Goal: Task Accomplishment & Management: Manage account settings

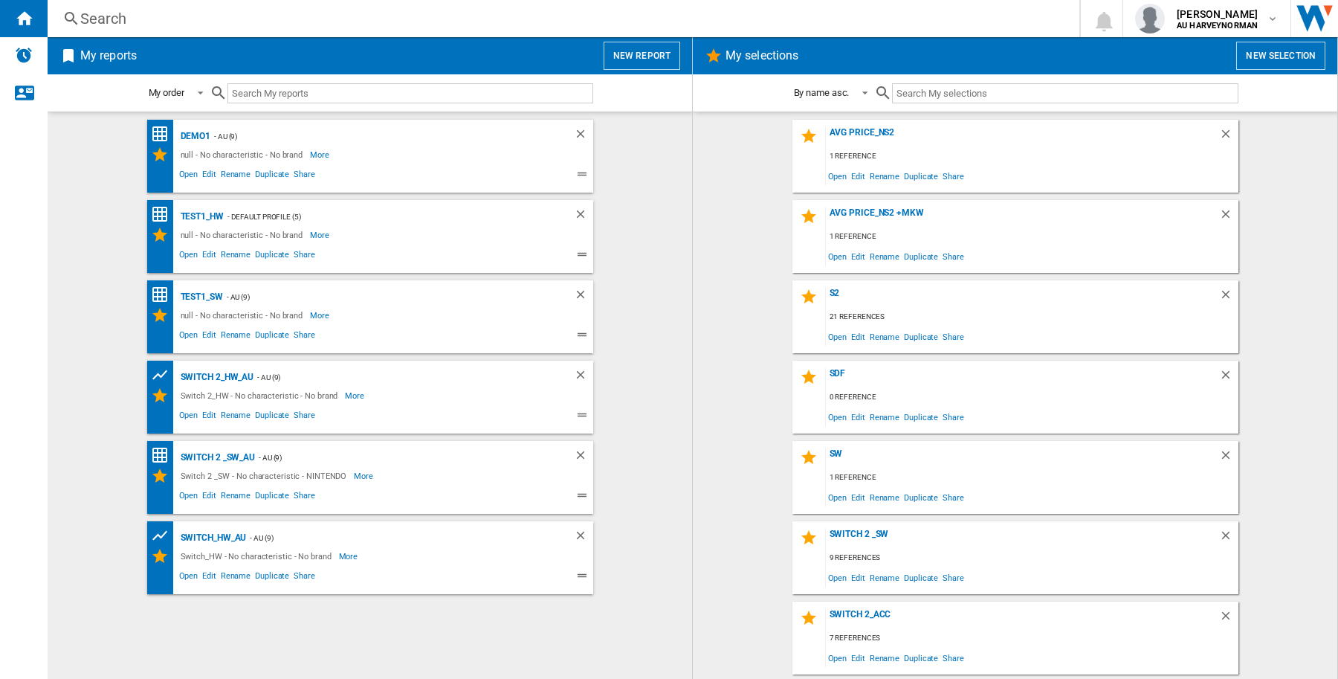
click at [1262, 51] on button "New selection" at bounding box center [1281, 56] width 89 height 28
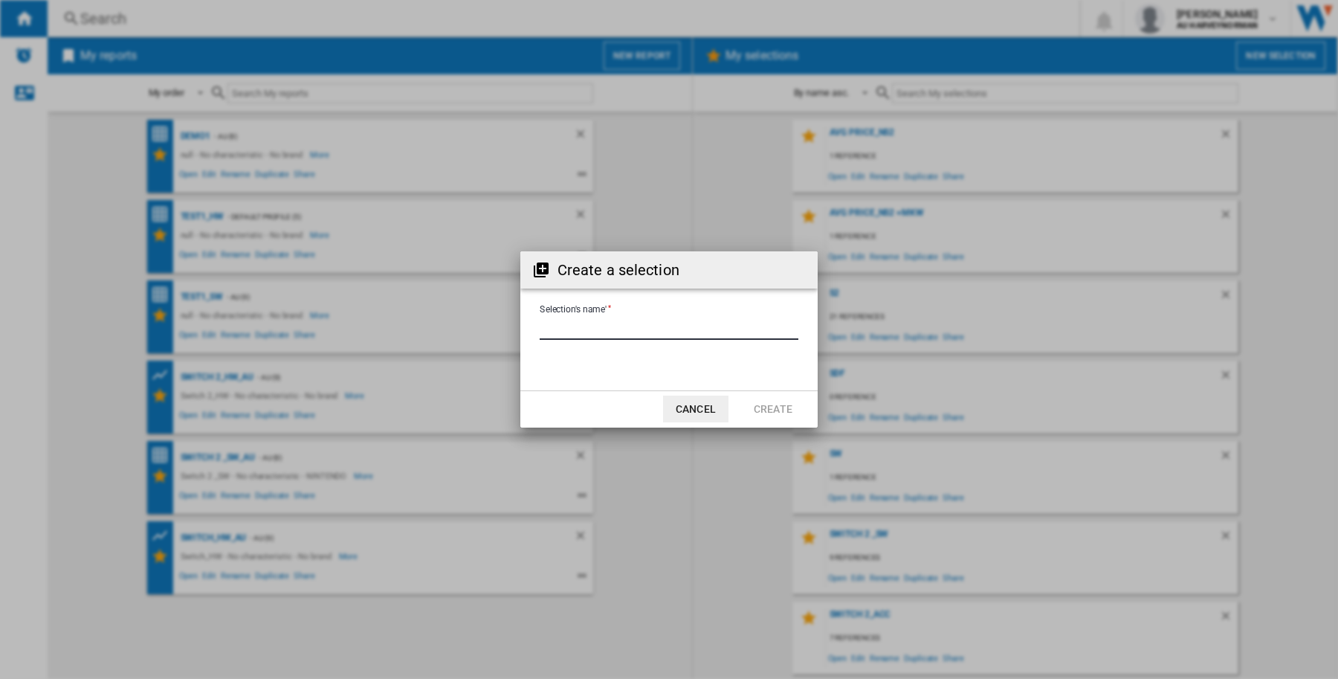
click at [625, 325] on input "Selection's name'" at bounding box center [669, 328] width 259 height 22
click at [1279, 320] on div "Create a selection Selection's name' Cancel Create" at bounding box center [669, 339] width 1338 height 679
drag, startPoint x: 712, startPoint y: 413, endPoint x: 1234, endPoint y: 406, distance: 522.8
click at [712, 413] on button "Cancel" at bounding box center [695, 409] width 65 height 27
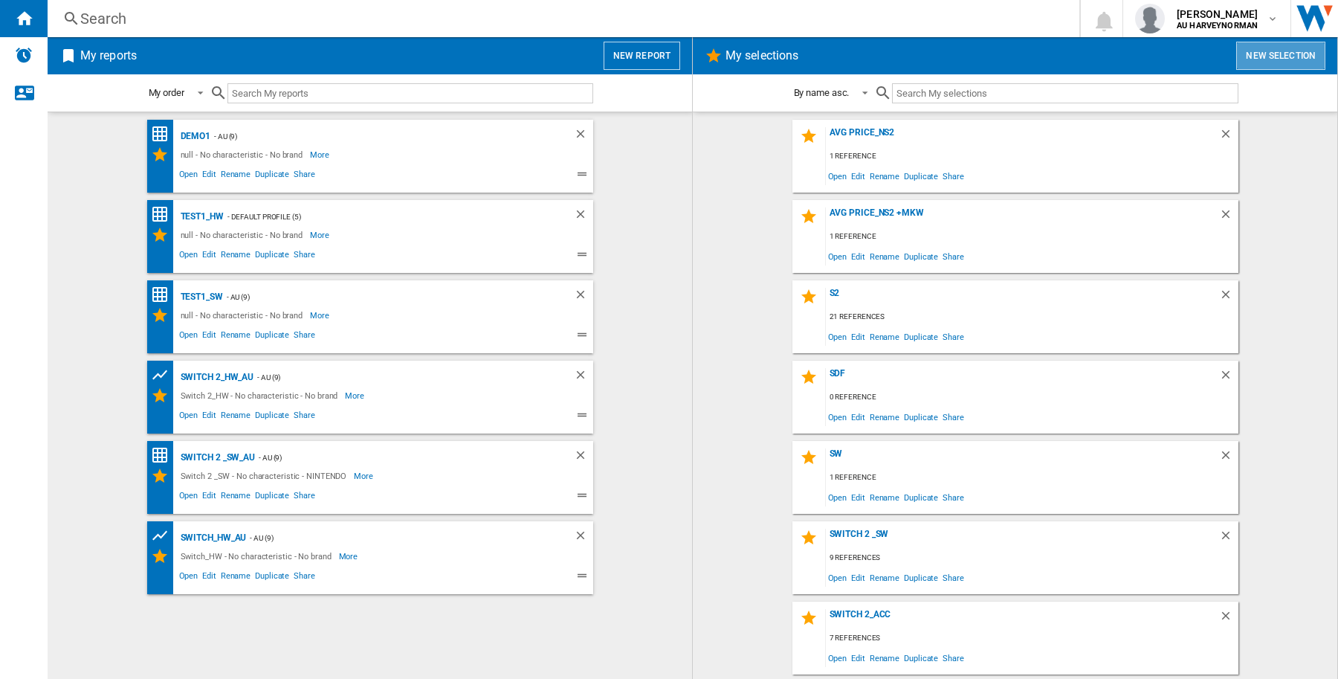
click at [1300, 68] on button "New selection" at bounding box center [1281, 56] width 89 height 28
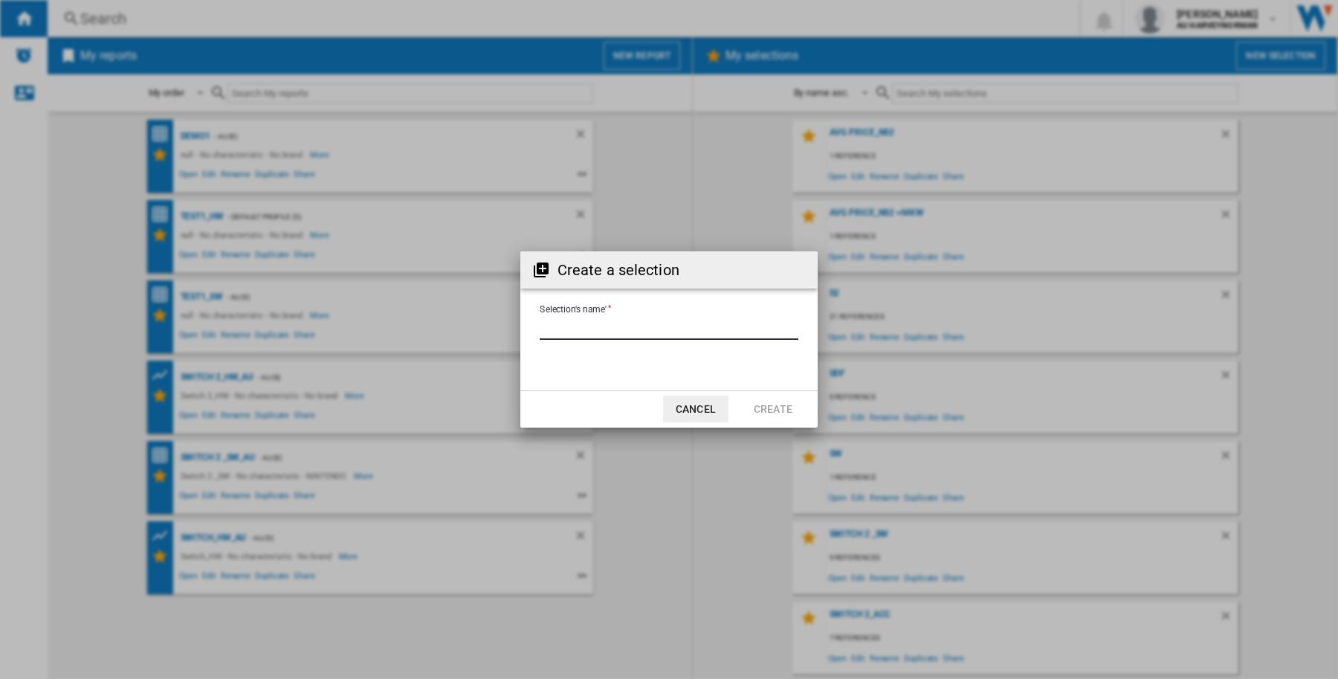
click at [678, 320] on input "Selection's name'" at bounding box center [669, 328] width 259 height 22
type input "**********"
click at [751, 414] on button "Create" at bounding box center [773, 409] width 65 height 27
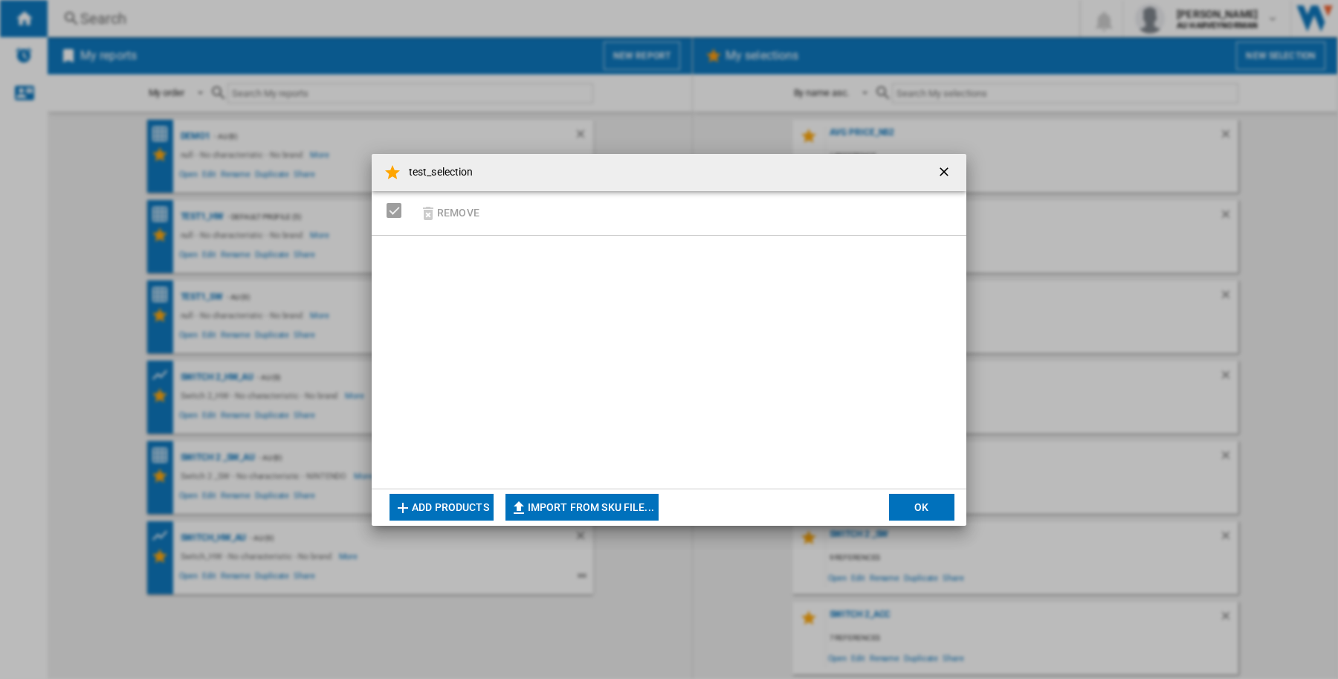
click at [459, 503] on button "Add products" at bounding box center [442, 507] width 104 height 27
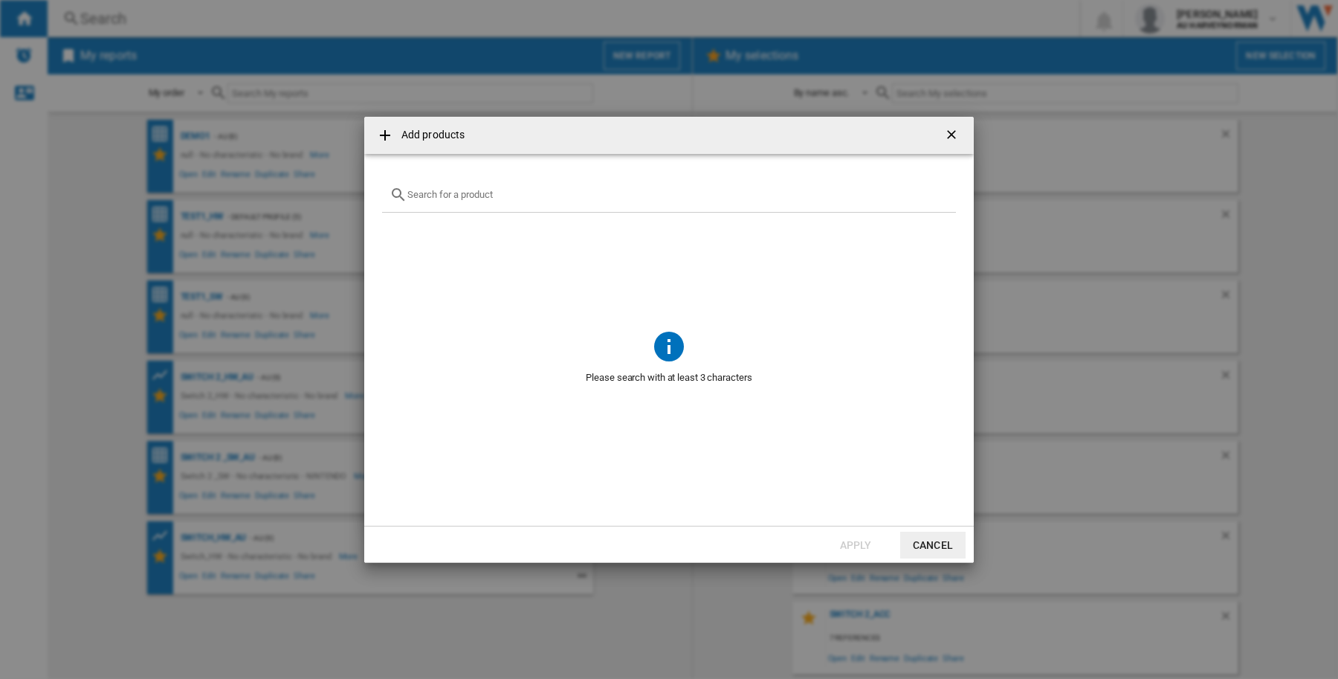
click at [551, 186] on div at bounding box center [669, 195] width 574 height 35
click at [494, 194] on input "text" at bounding box center [677, 194] width 541 height 11
paste input "NINTENDO SANDISK SWITCH2 SDSQXFN256GGN4 256GB"
drag, startPoint x: 700, startPoint y: 187, endPoint x: 317, endPoint y: 201, distance: 382.4
click at [317, 201] on div "Add products NINTENDO SANDISK SWITCH2 SDSQXFN256GGN4 256GB No reference matches…" at bounding box center [669, 339] width 1338 height 679
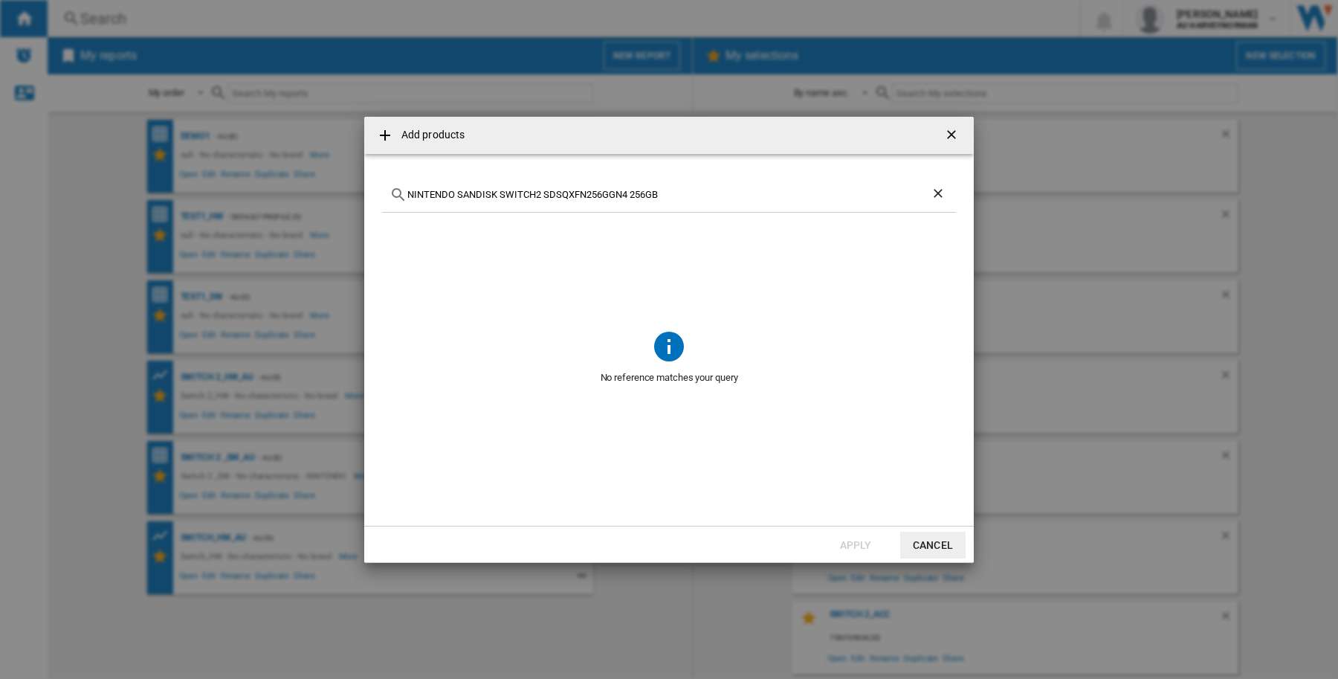
paste input "THE LEGEND OF ZELDA BREATH OF THE WILD 2 EDITION NINTENDO SWITCH"
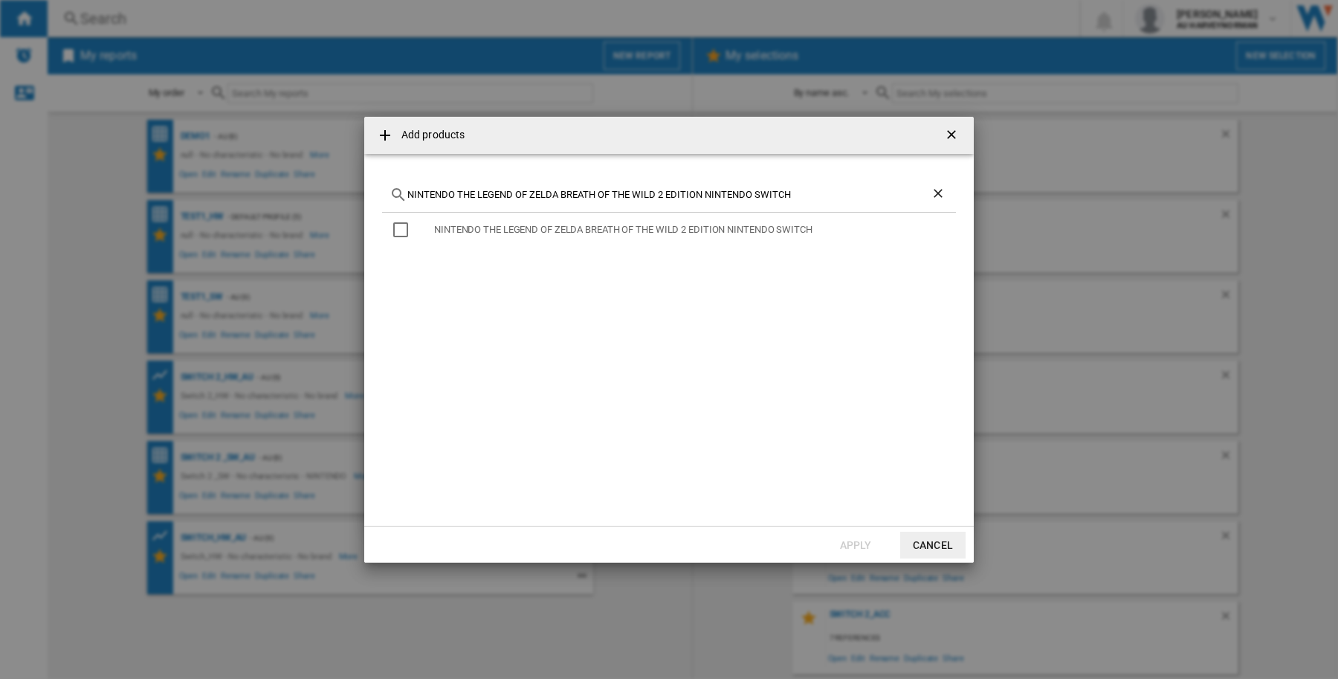
type input "NINTENDO THE LEGEND OF ZELDA BREATH OF THE WILD 2 EDITION NINTENDO SWITCH"
click at [944, 192] on ng-md-icon "Clear search" at bounding box center [940, 195] width 18 height 18
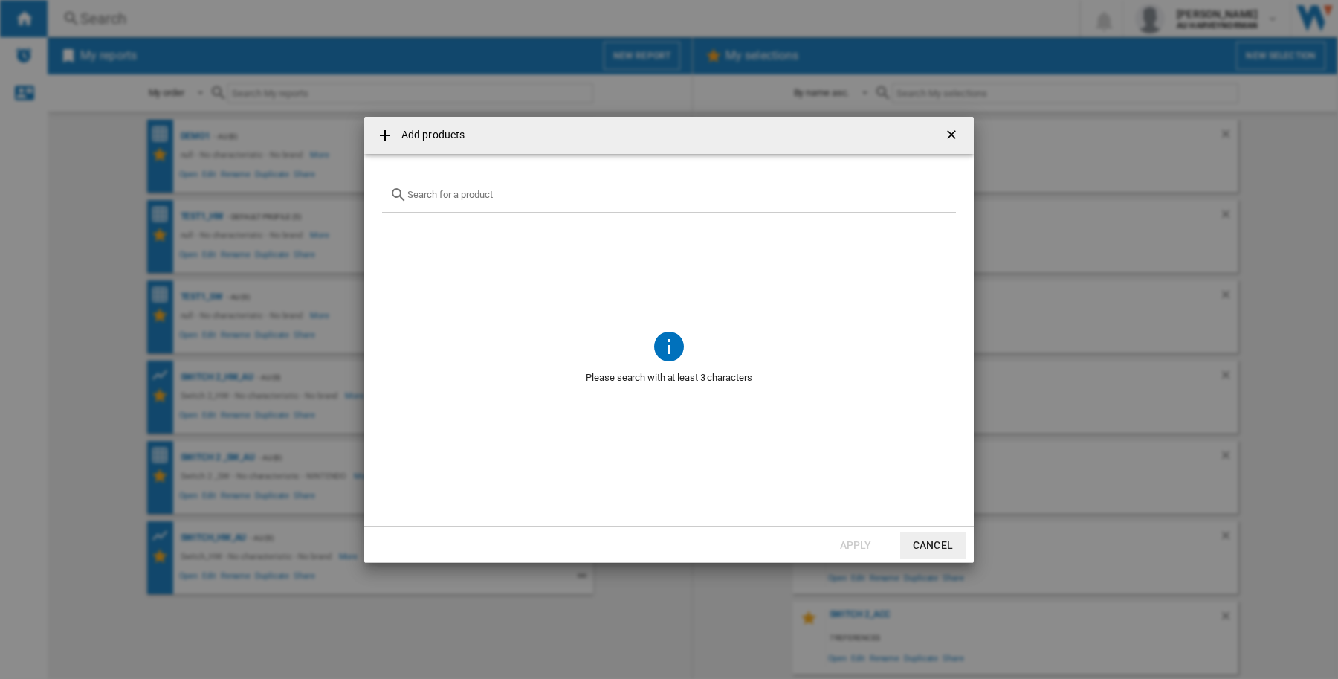
click at [478, 195] on input "text" at bounding box center [677, 194] width 541 height 11
paste input "NINTENDO SWITCH 2 JOY CON WHEEL PAIR BLUE RED"
drag, startPoint x: 673, startPoint y: 187, endPoint x: 363, endPoint y: 196, distance: 310.2
click at [363, 196] on div "Add products NINTENDO SWITCH 2 JOY CON WHEEL PAIR BLUE RED No reference matches…" at bounding box center [669, 339] width 1338 height 679
click at [526, 195] on input "NINTENDO SWITCH 2 JOY CON WHEEL PAIR BLUE RED" at bounding box center [668, 194] width 523 height 11
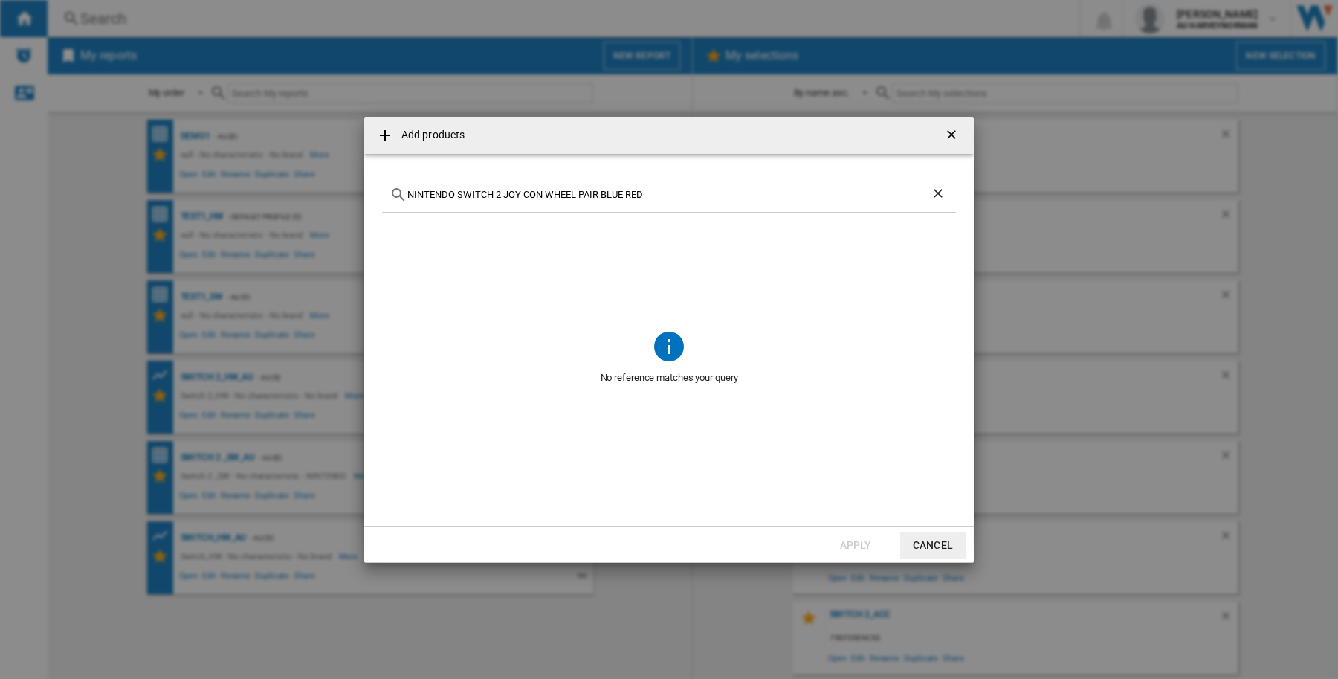
click at [523, 195] on input "NINTENDO SWITCH 2 JOY CON WHEEL PAIR BLUE RED" at bounding box center [668, 194] width 523 height 11
paste input "NINTENDO SWITCH2 CAMERA BLACK"
click at [523, 196] on input "NINTENDO SWITCH 2 JOY NINTENDO SWITCH2 CAMERA BLACKCON WHEEL PAIR BLUE RED" at bounding box center [668, 194] width 523 height 11
click at [804, 194] on input "NINTENDO SWITCH 2 JOY NINTENDO SWITCH2 CAMERA BLACKCON WHEEL PAIR BLUE RED" at bounding box center [668, 194] width 523 height 11
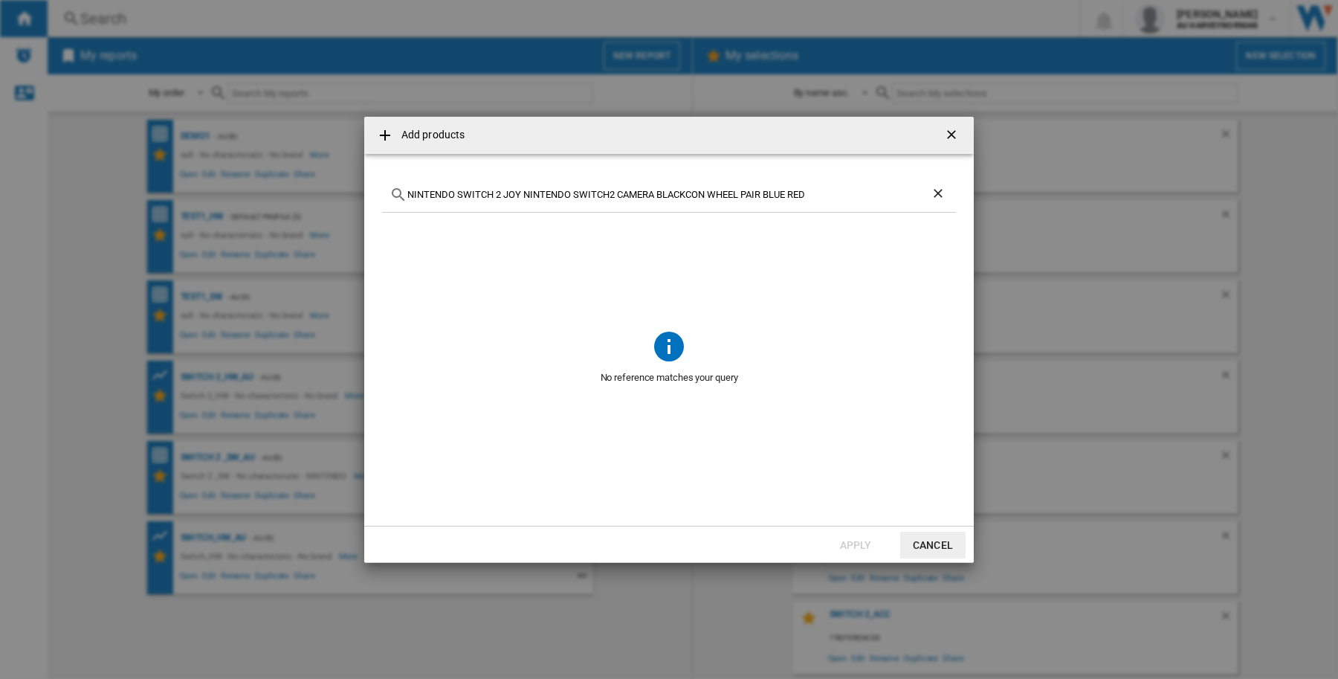
drag, startPoint x: 812, startPoint y: 193, endPoint x: 374, endPoint y: 199, distance: 438.0
click at [374, 199] on md-dialog-content "NINTENDO SWITCH 2 JOY NINTENDO SWITCH2 CAMERA BLACKCON WHEEL PAIR BLUE RED No r…" at bounding box center [669, 340] width 610 height 372
paste input "2 CAMERA BLACK"
click at [457, 189] on input "NINTENDO SWITCH2 CAMERA BLACK" at bounding box center [668, 194] width 523 height 11
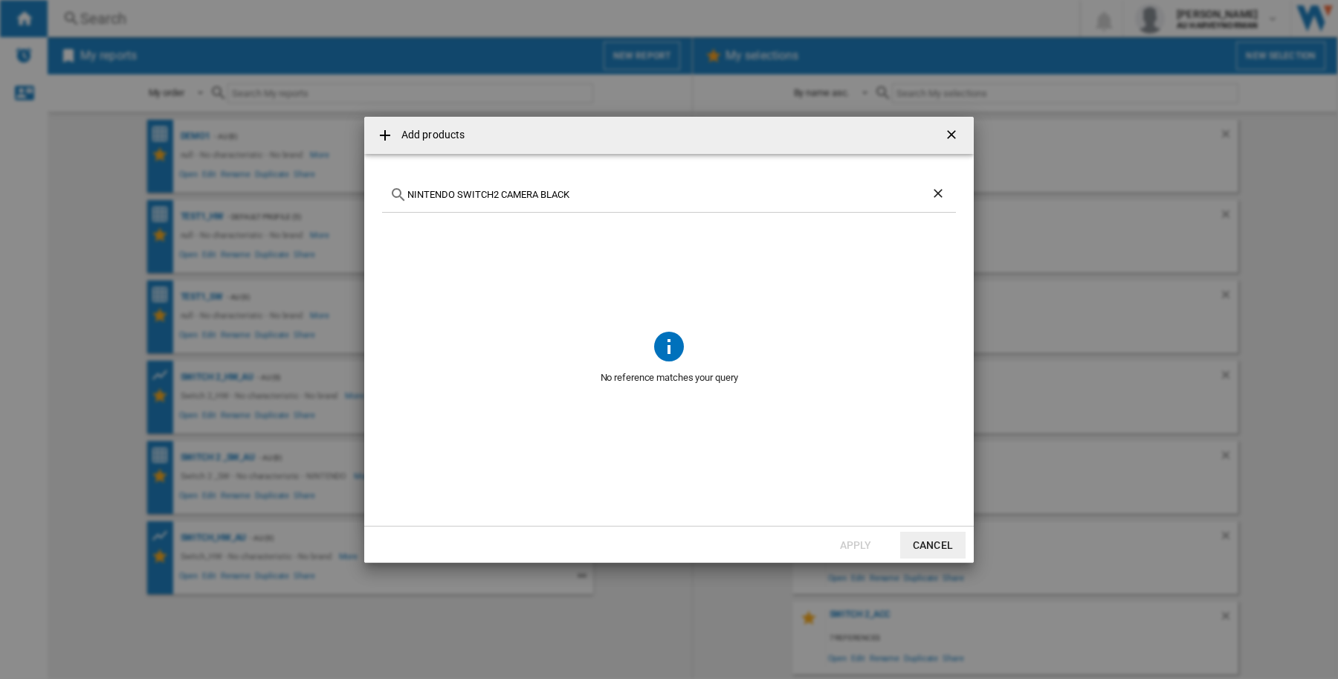
click at [457, 189] on input "NINTENDO SWITCH2 CAMERA BLACK" at bounding box center [668, 194] width 523 height 11
paste input "BLACK 256GB PACK POKEMON LEGENDS"
type input "NINTENDO SWITCH2 BLACK 256GB PACK POKEMON LEGENDS"
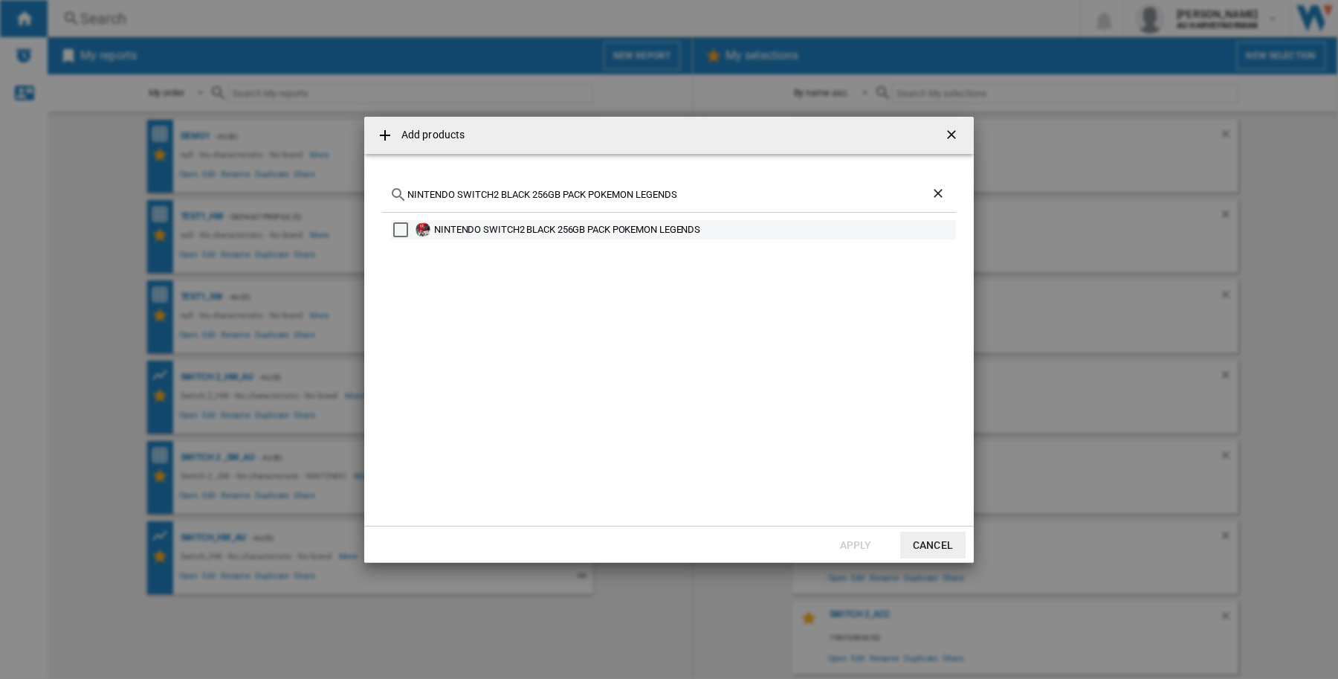
click at [400, 232] on div "Select" at bounding box center [400, 229] width 15 height 15
click at [946, 128] on ng-md-icon "getI18NText('BUTTONS.CLOSE_DIALOG')" at bounding box center [953, 136] width 18 height 18
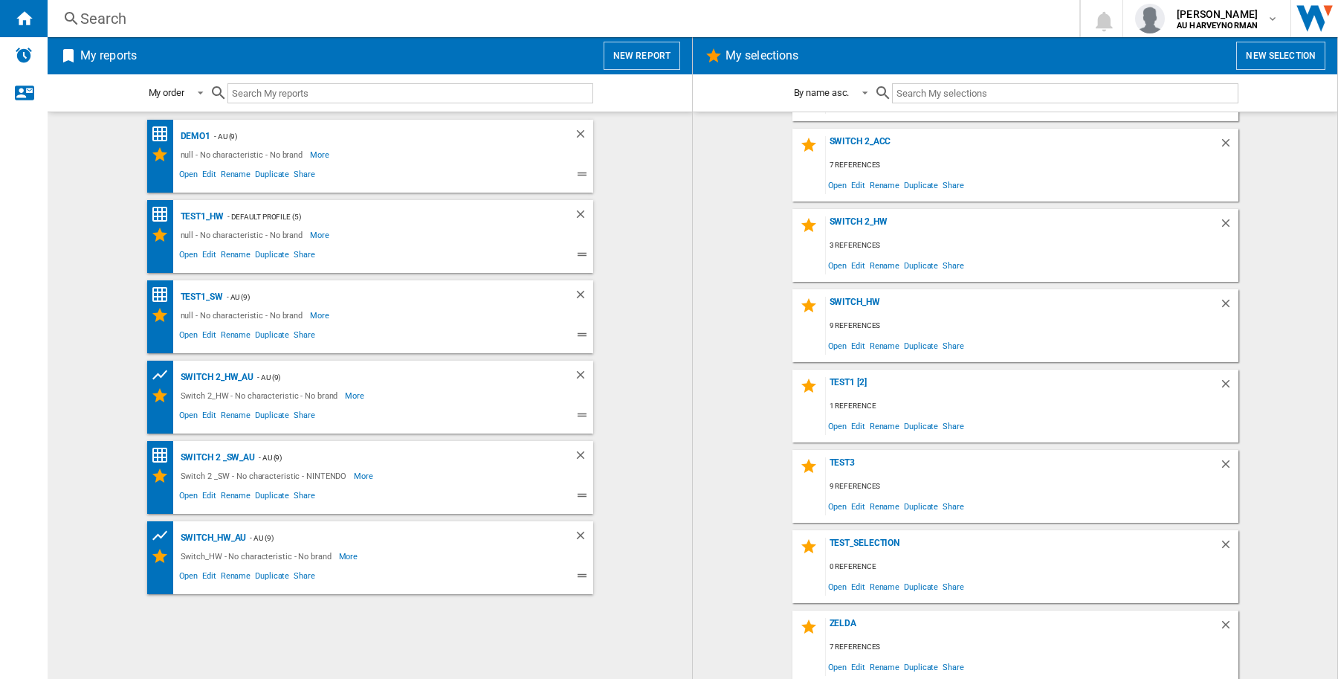
scroll to position [477, 0]
click at [857, 536] on div "test_selection" at bounding box center [1022, 544] width 393 height 20
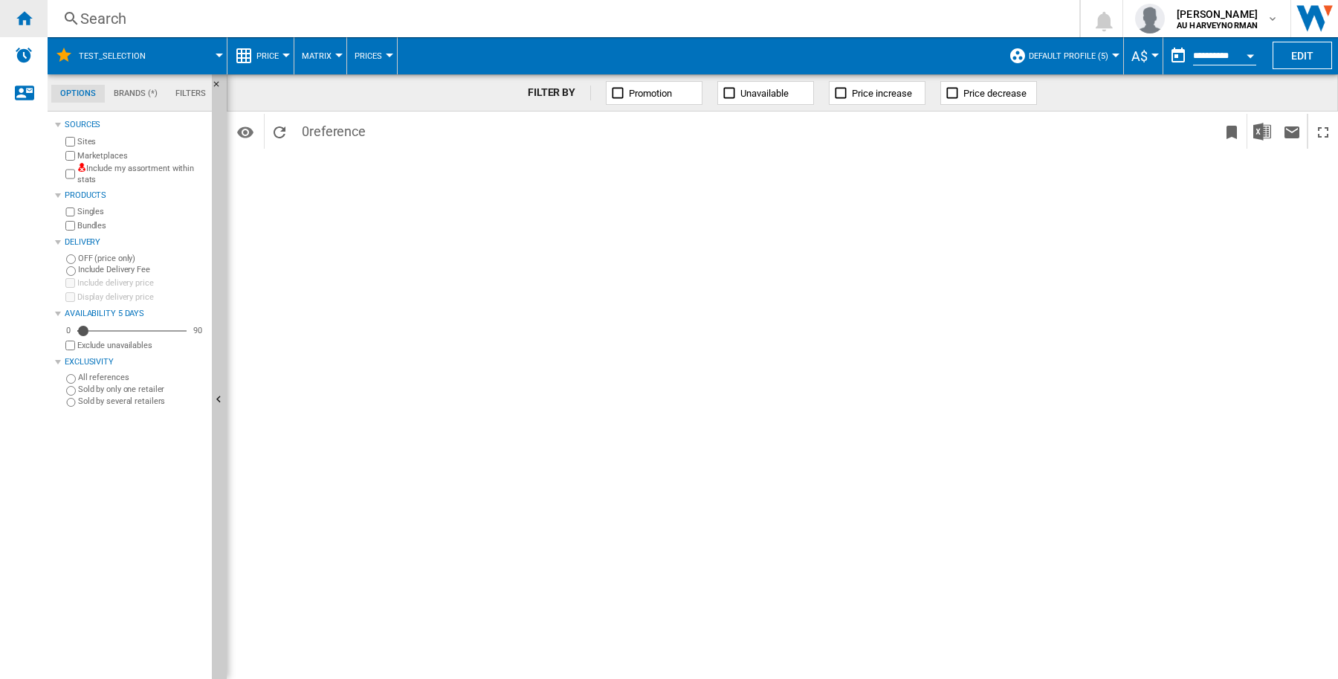
click at [28, 13] on ng-md-icon "Home" at bounding box center [24, 18] width 18 height 18
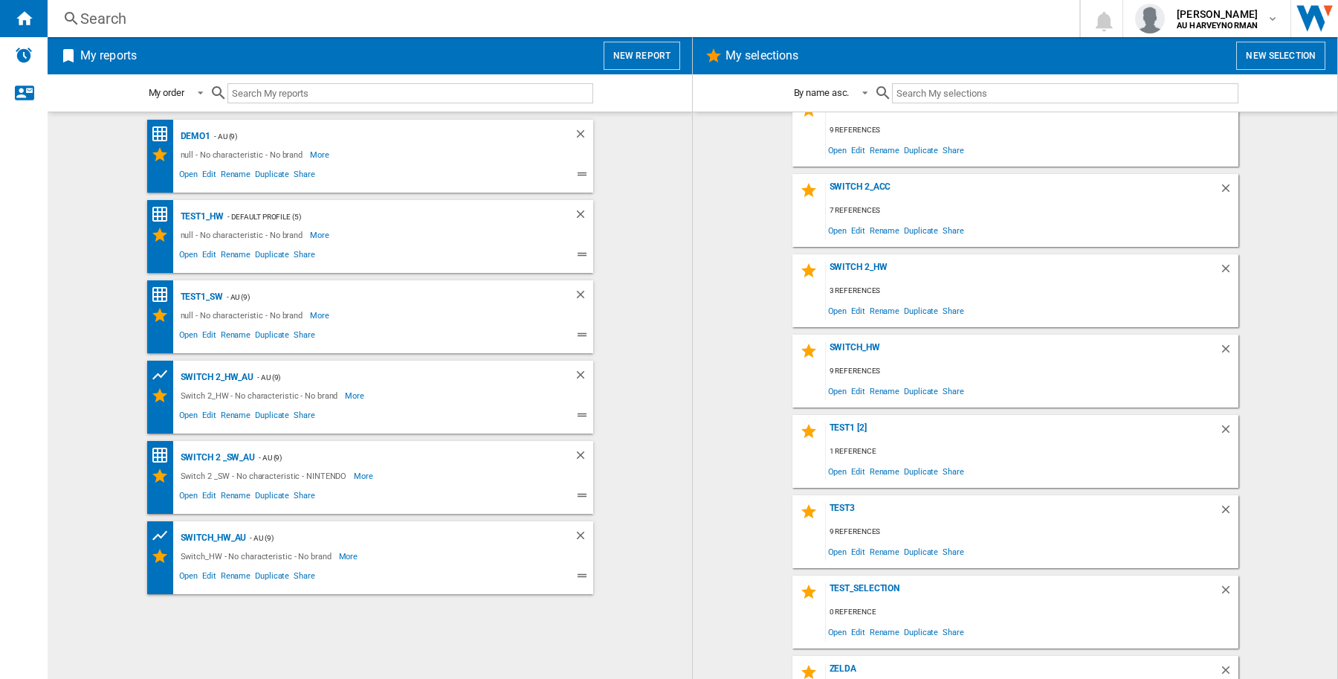
scroll to position [477, 0]
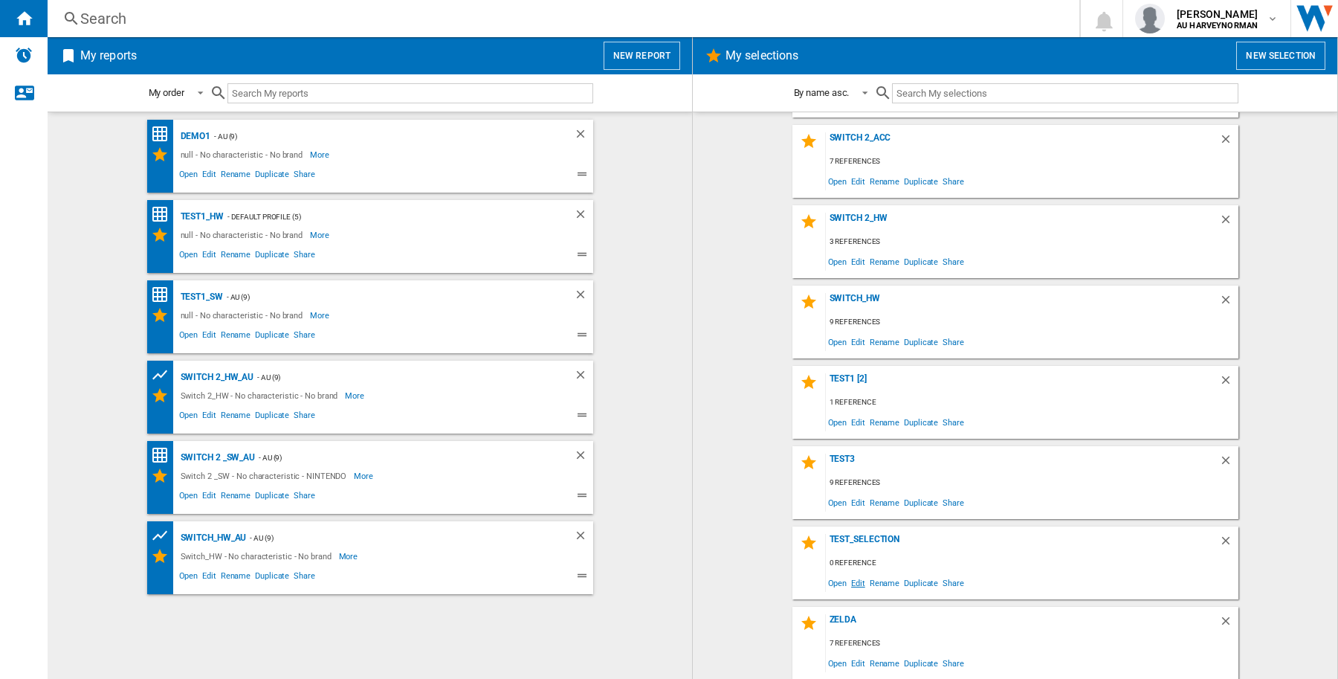
click at [857, 577] on span "Edit" at bounding box center [858, 583] width 19 height 20
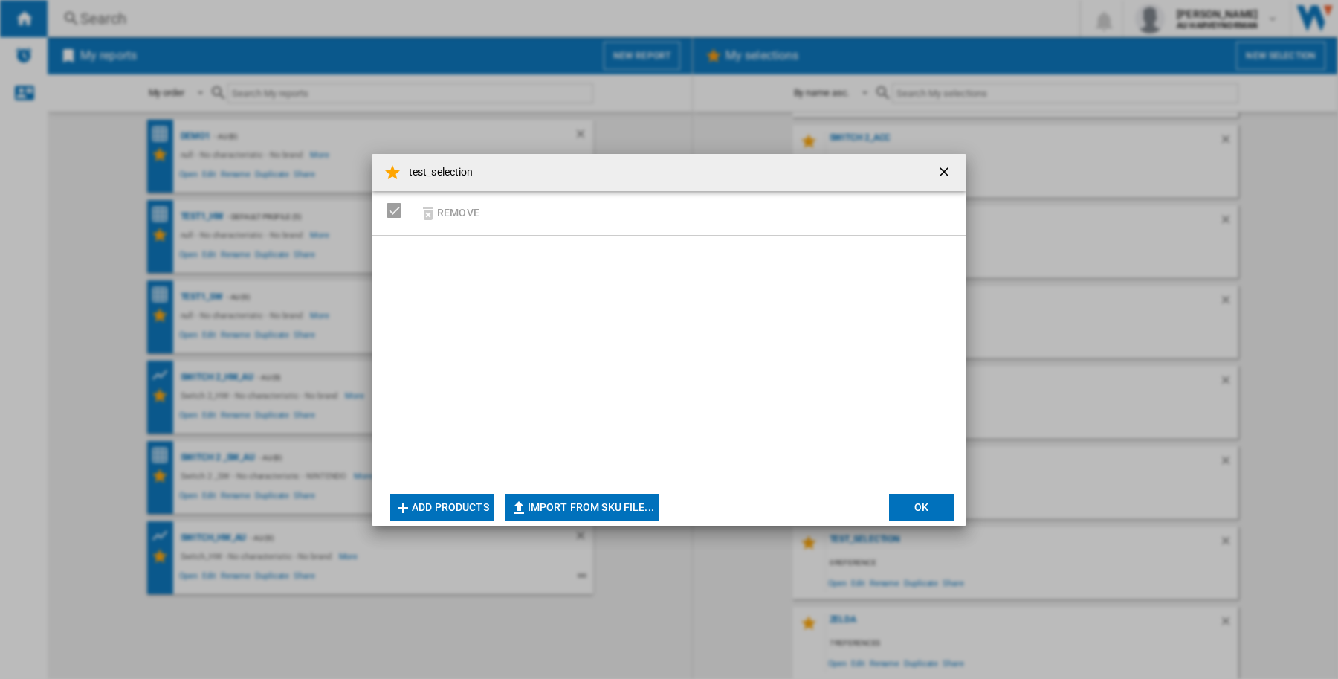
click at [451, 510] on button "Add products" at bounding box center [442, 507] width 104 height 27
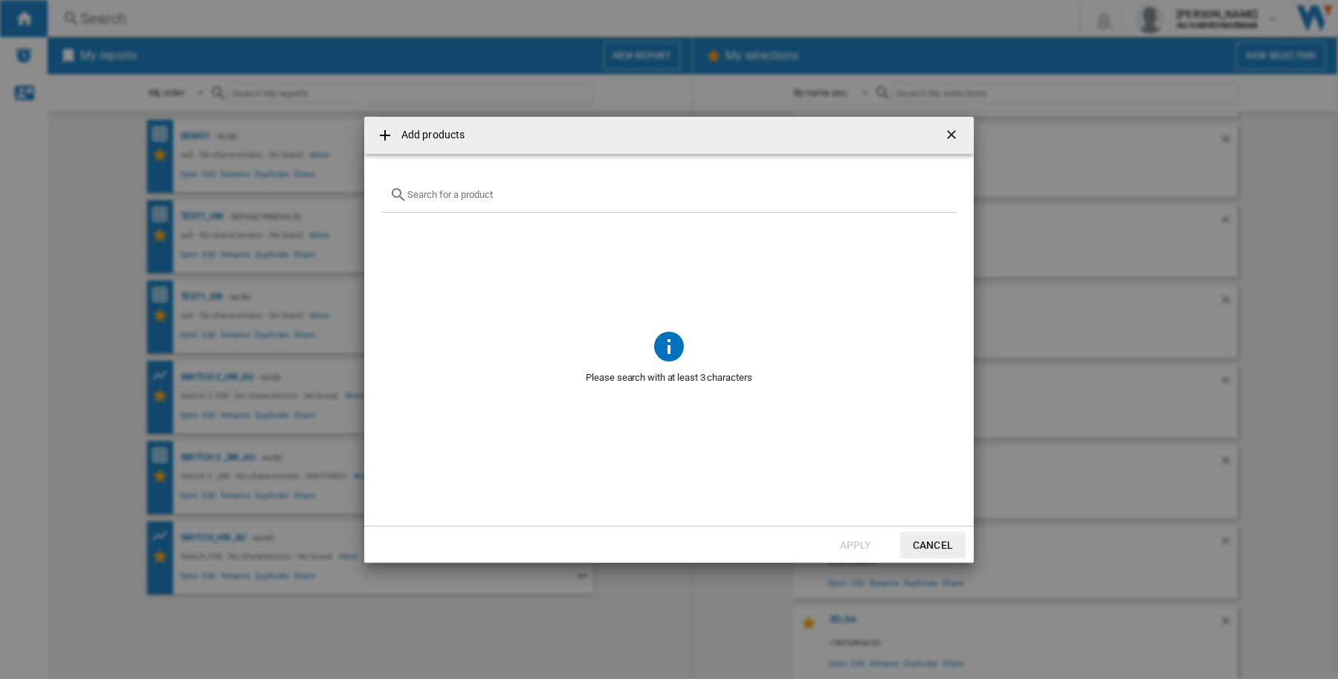
click at [581, 194] on input "text" at bounding box center [677, 194] width 541 height 11
paste input "NINTENDO SWITCH 2 JOY CON WHEEL PAIR BLUE RED"
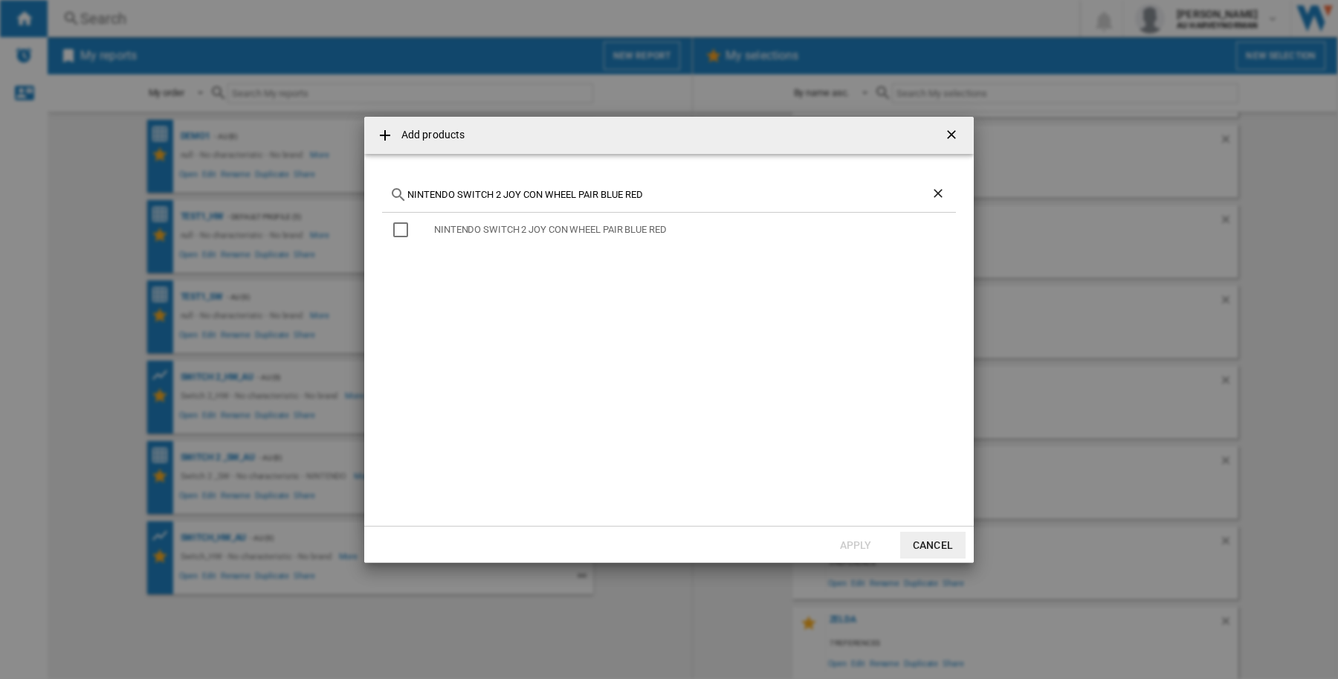
type input "NINTENDO SWITCH 2 JOY CON WHEEL PAIR BLUE RED"
click at [935, 191] on ng-md-icon "Clear search" at bounding box center [940, 195] width 18 height 18
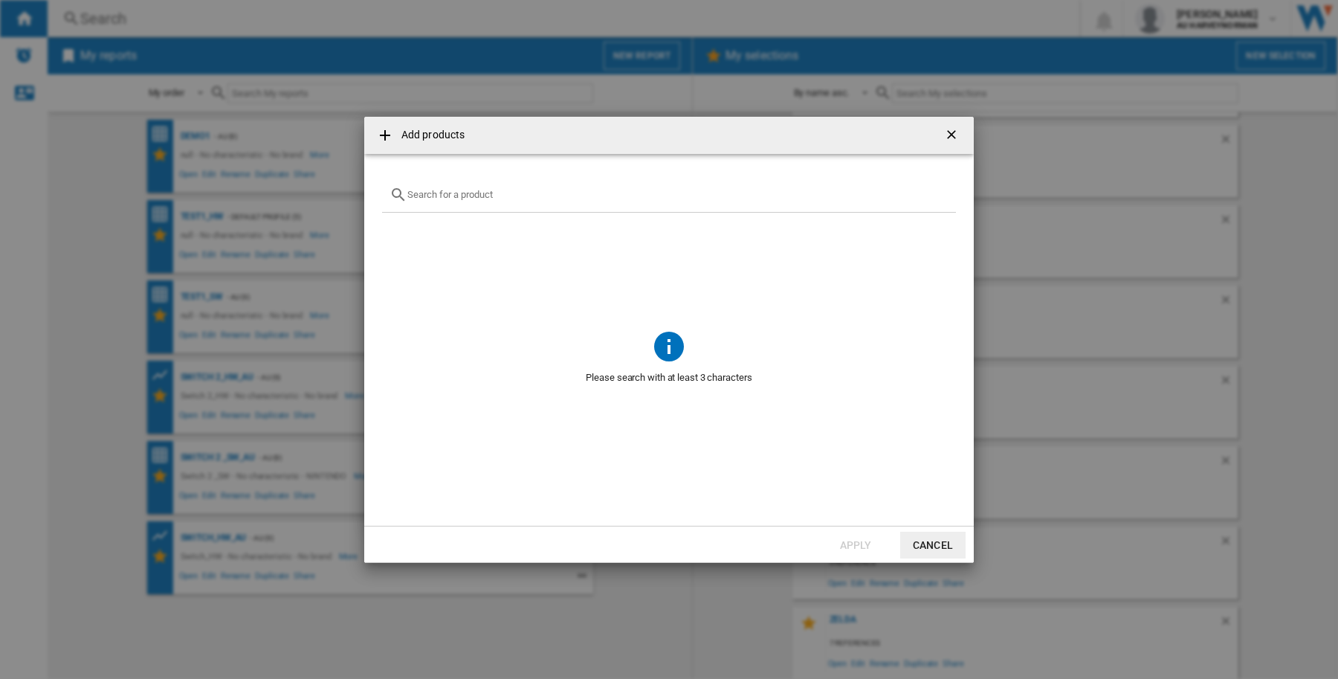
click at [941, 135] on button "button" at bounding box center [953, 135] width 30 height 30
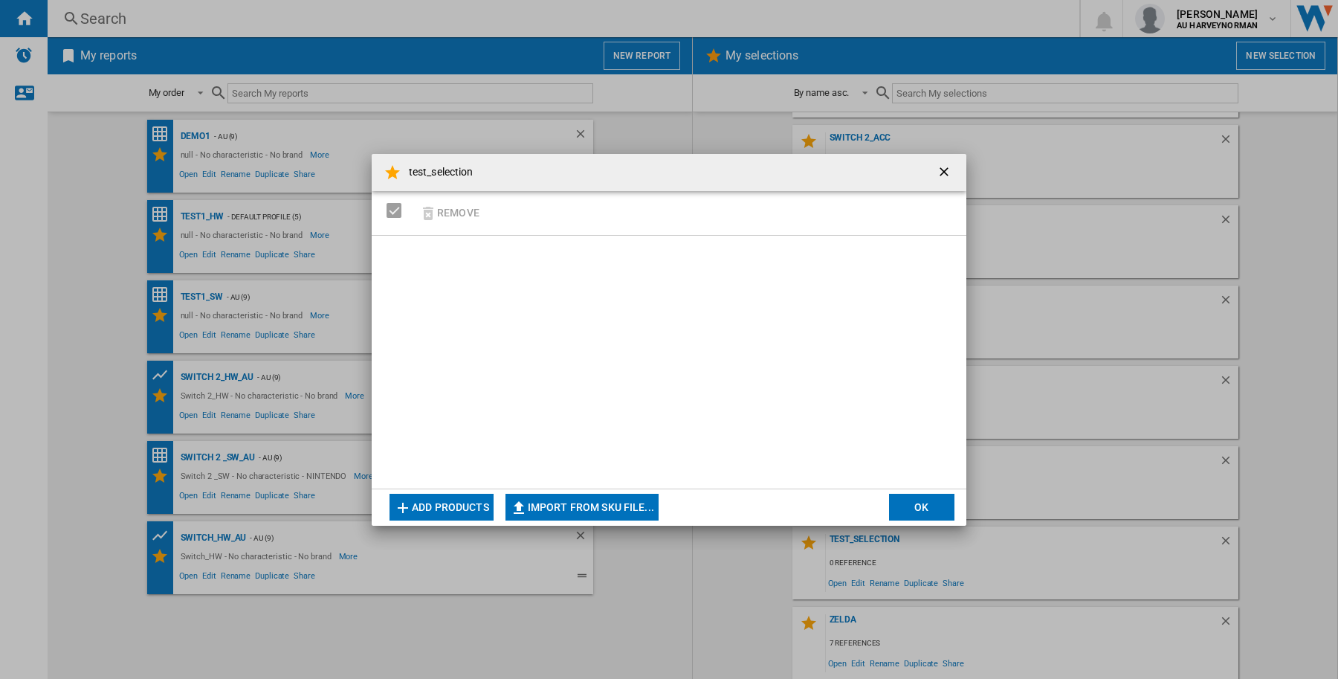
click at [448, 504] on button "Add products" at bounding box center [442, 507] width 104 height 27
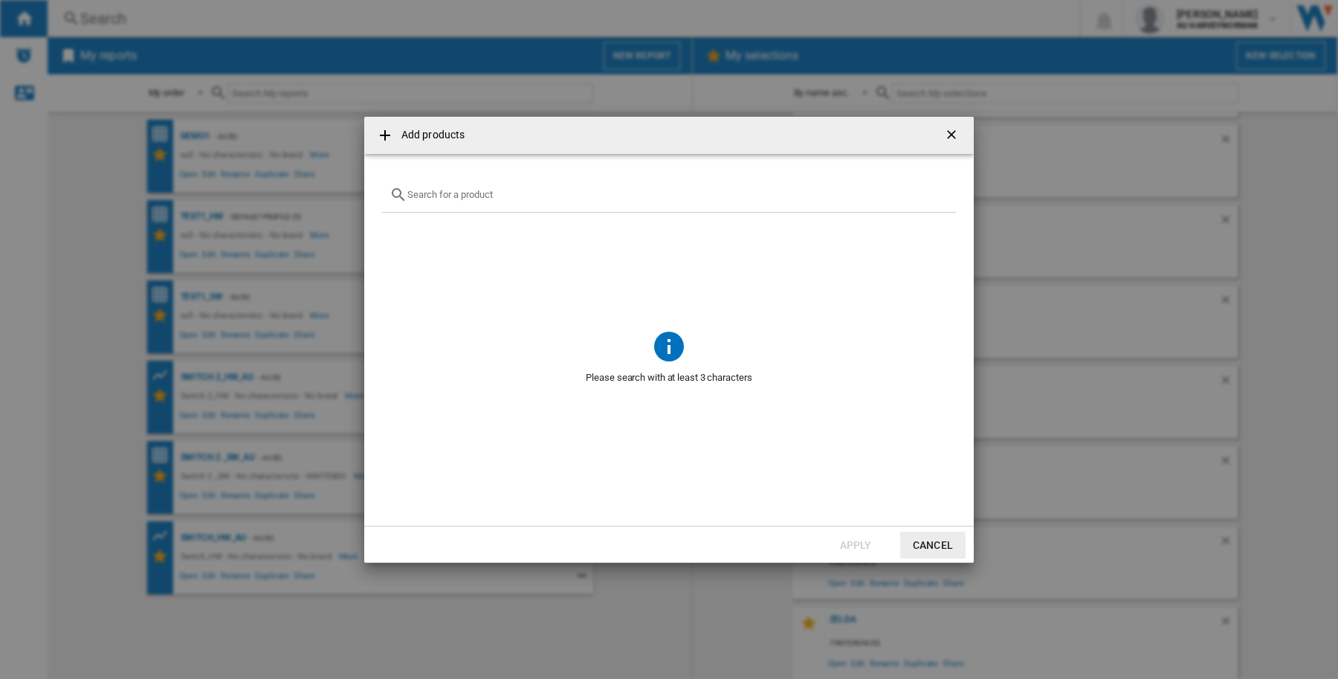
click at [554, 199] on input "{{getI18NText('SELECTIONS.EDITION_POPUP.OPEN_PRODUCTS_POPUP')}} {{::getI18NText…" at bounding box center [677, 194] width 541 height 11
paste input "NINTENDO SWITCH 2 JOY CON WHEEL PAIR BLUE RED"
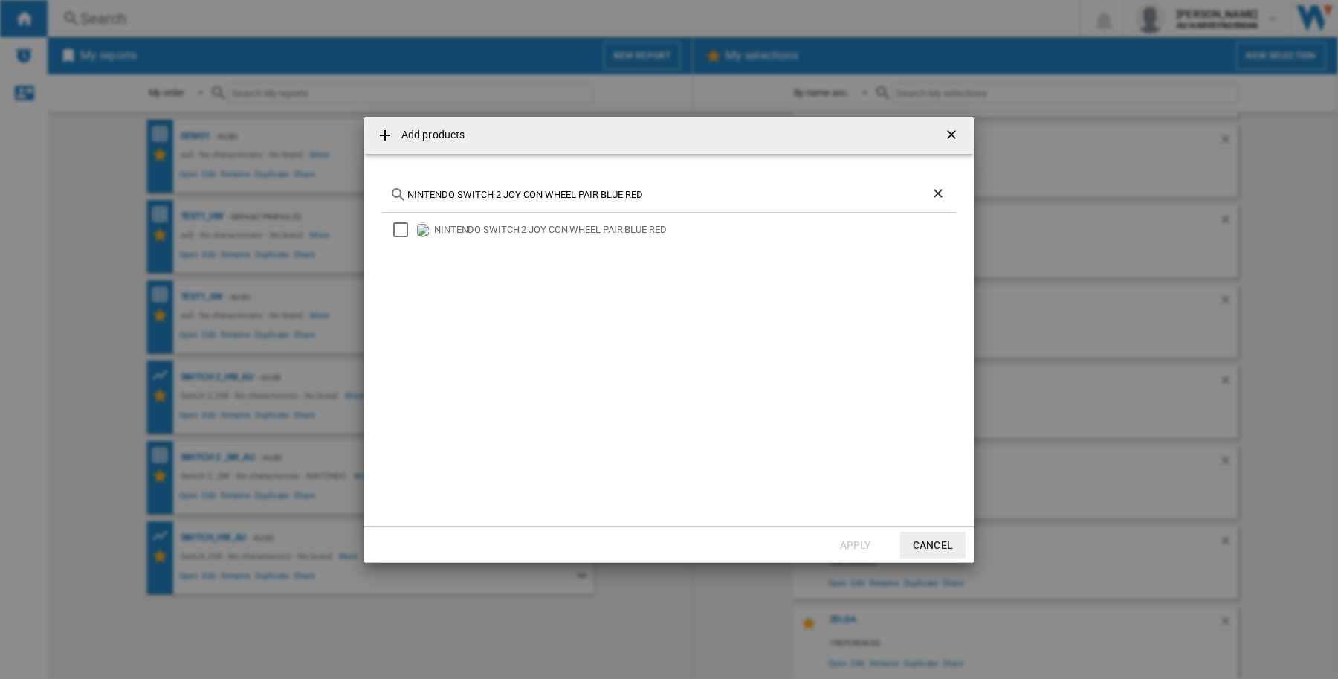
click at [504, 186] on div "NINTENDO SWITCH 2 JOY CON WHEEL PAIR BLUE RED" at bounding box center [669, 195] width 574 height 35
click at [509, 199] on input "NINTENDO SWITCH 2 JOY CON WHEEL PAIR BLUE RED" at bounding box center [668, 194] width 523 height 11
paste input "2 CAMERA BLACK"
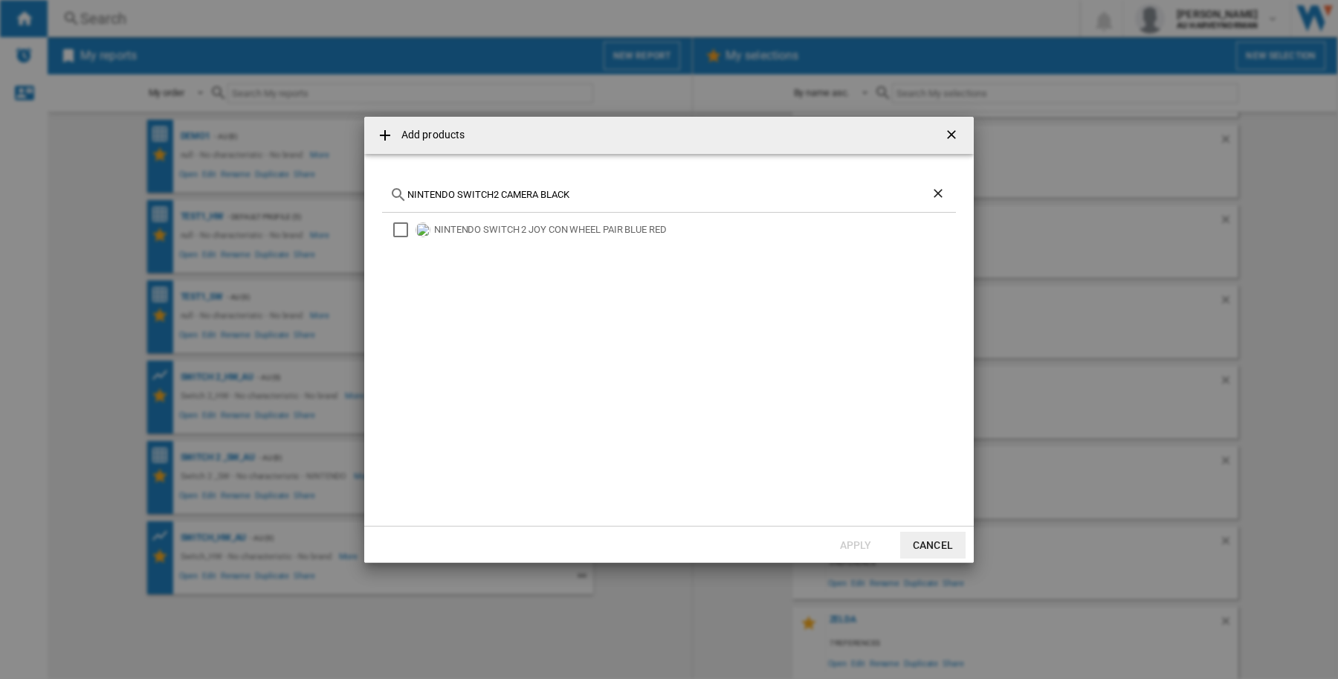
click at [509, 199] on input "NINTENDO SWITCH2 CAMERA BLACK" at bounding box center [668, 194] width 523 height 11
click at [405, 229] on div "Select" at bounding box center [400, 229] width 15 height 15
click at [626, 193] on input "NINTENDO SWITCH2 CAMERA BLACK" at bounding box center [668, 194] width 523 height 11
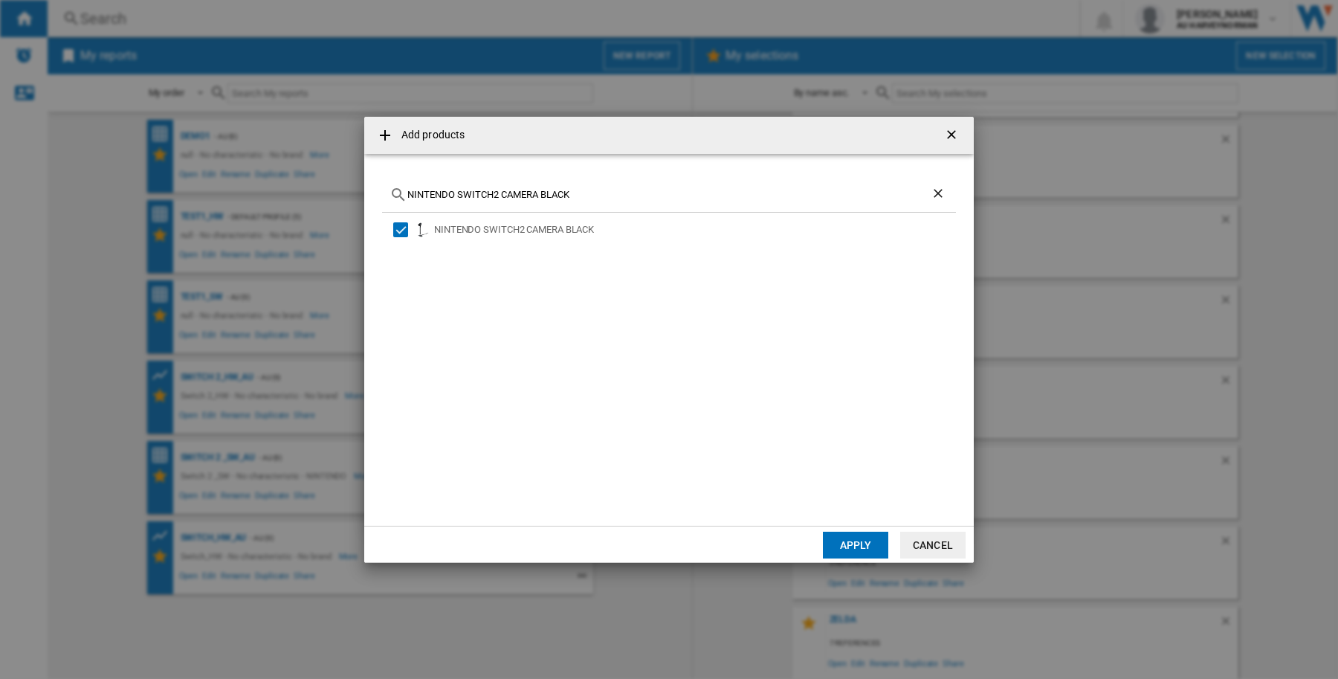
paste input "2 JOY CON WHEEL PAIR BLUE RED"
type input "NINTENDO SWITCH 2 JOY CON WHEEL PAIR BLUE RED"
